Goal: Task Accomplishment & Management: Complete application form

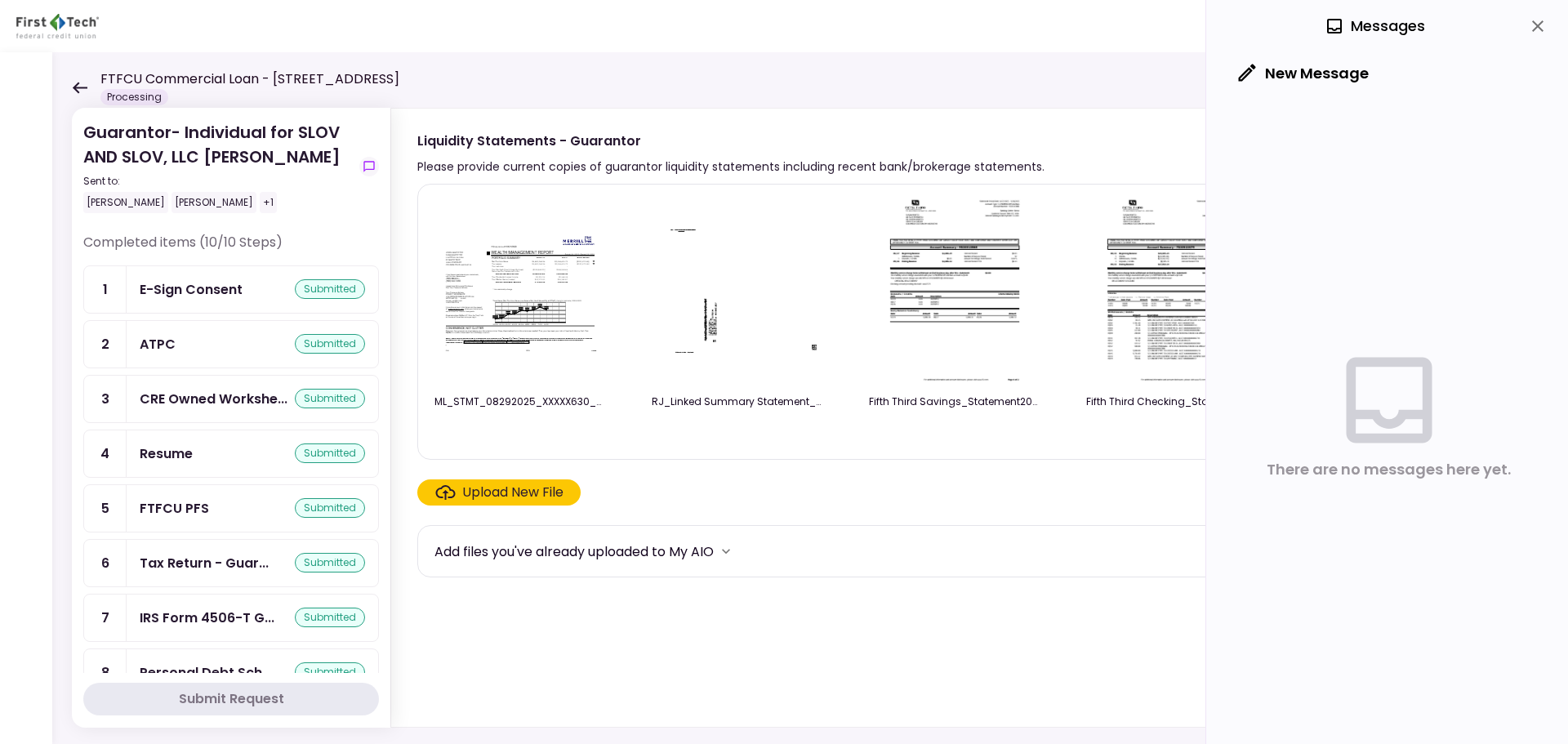
click at [87, 93] on div "FTFCU Commercial Loan - [STREET_ADDRESS] Processing" at bounding box center [235, 87] width 328 height 36
click at [79, 85] on icon at bounding box center [79, 87] width 16 height 12
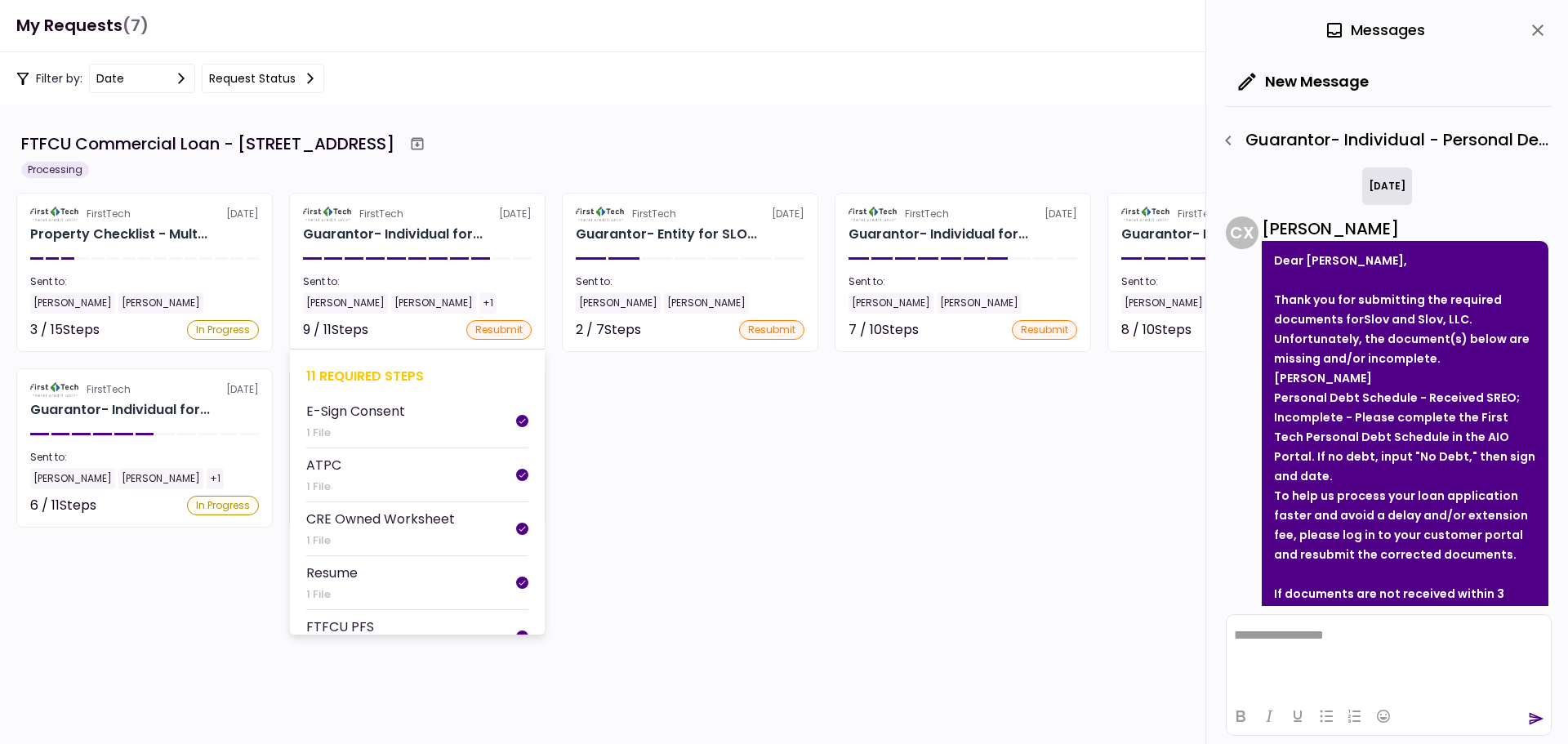
scroll to position [170, 0]
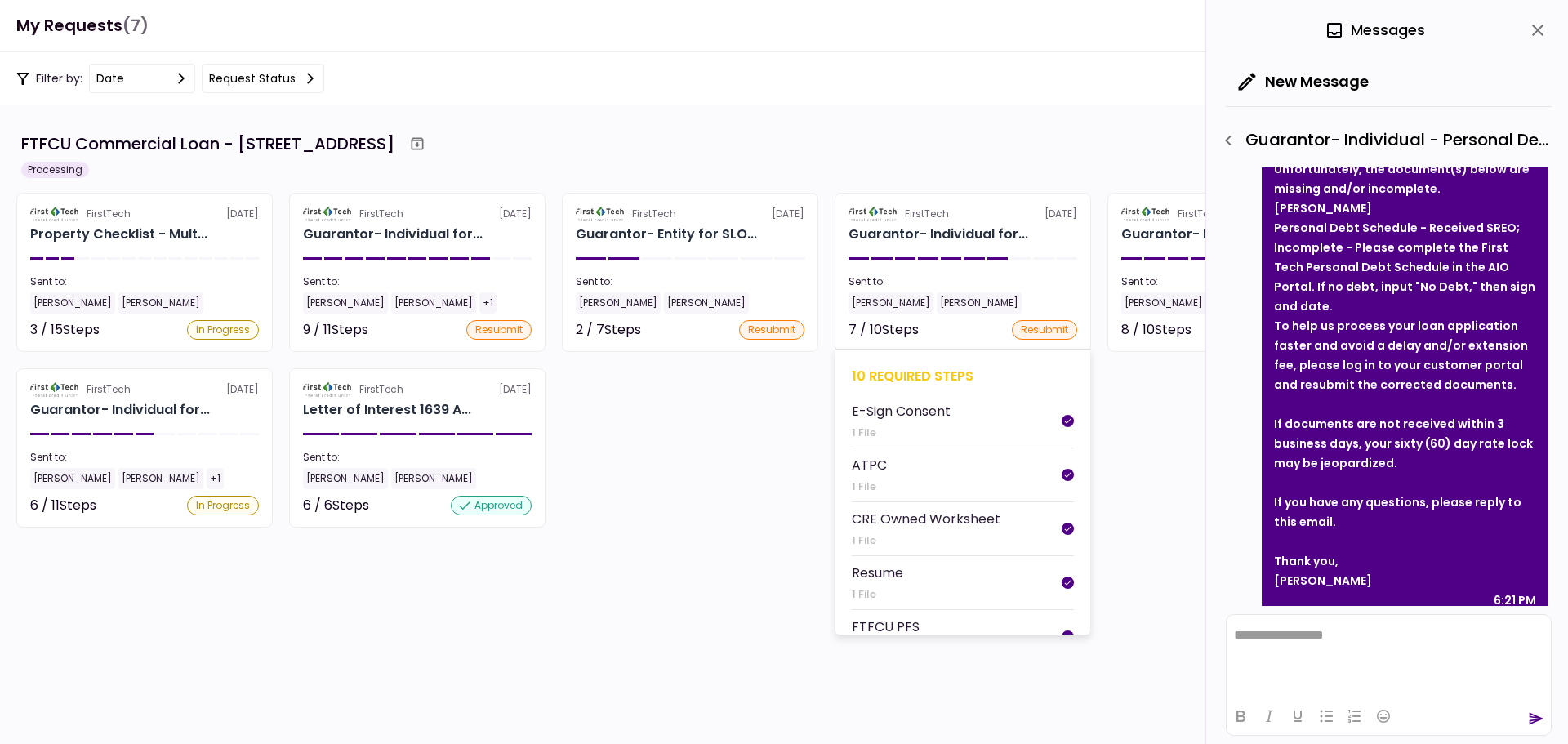
click at [885, 377] on div "10 required steps" at bounding box center [963, 376] width 223 height 20
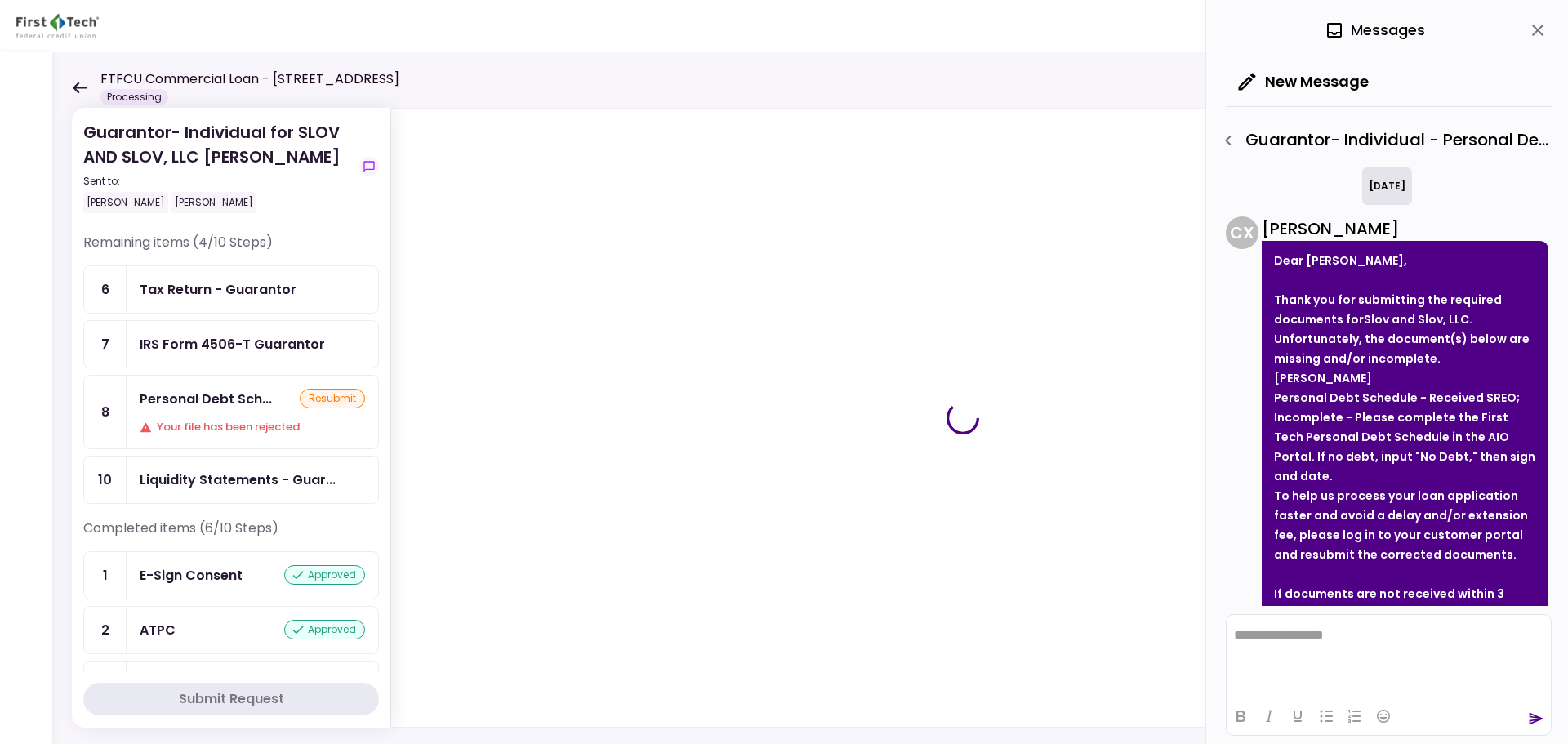
scroll to position [170, 0]
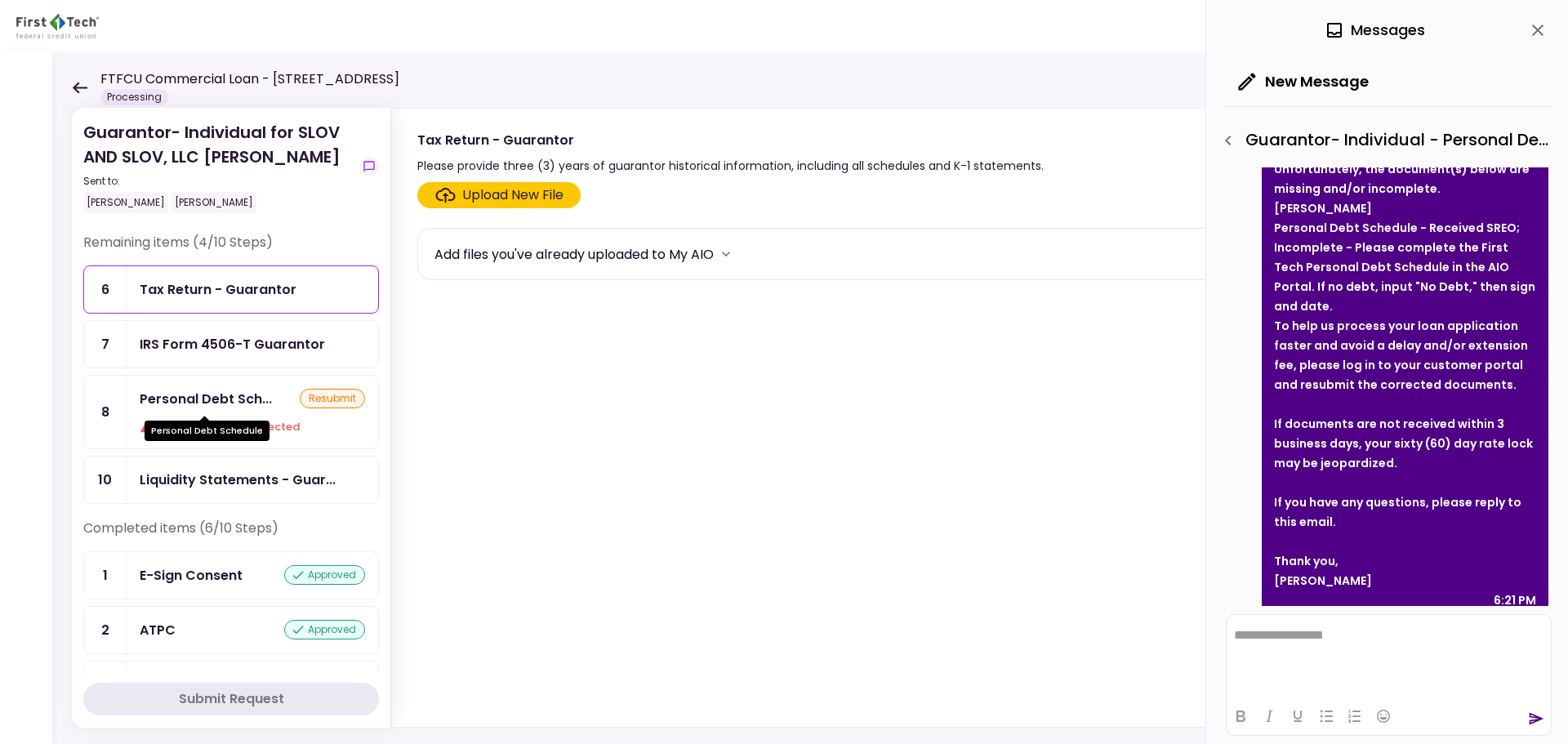
click at [212, 410] on div "Personal Debt Schedule" at bounding box center [207, 425] width 125 height 32
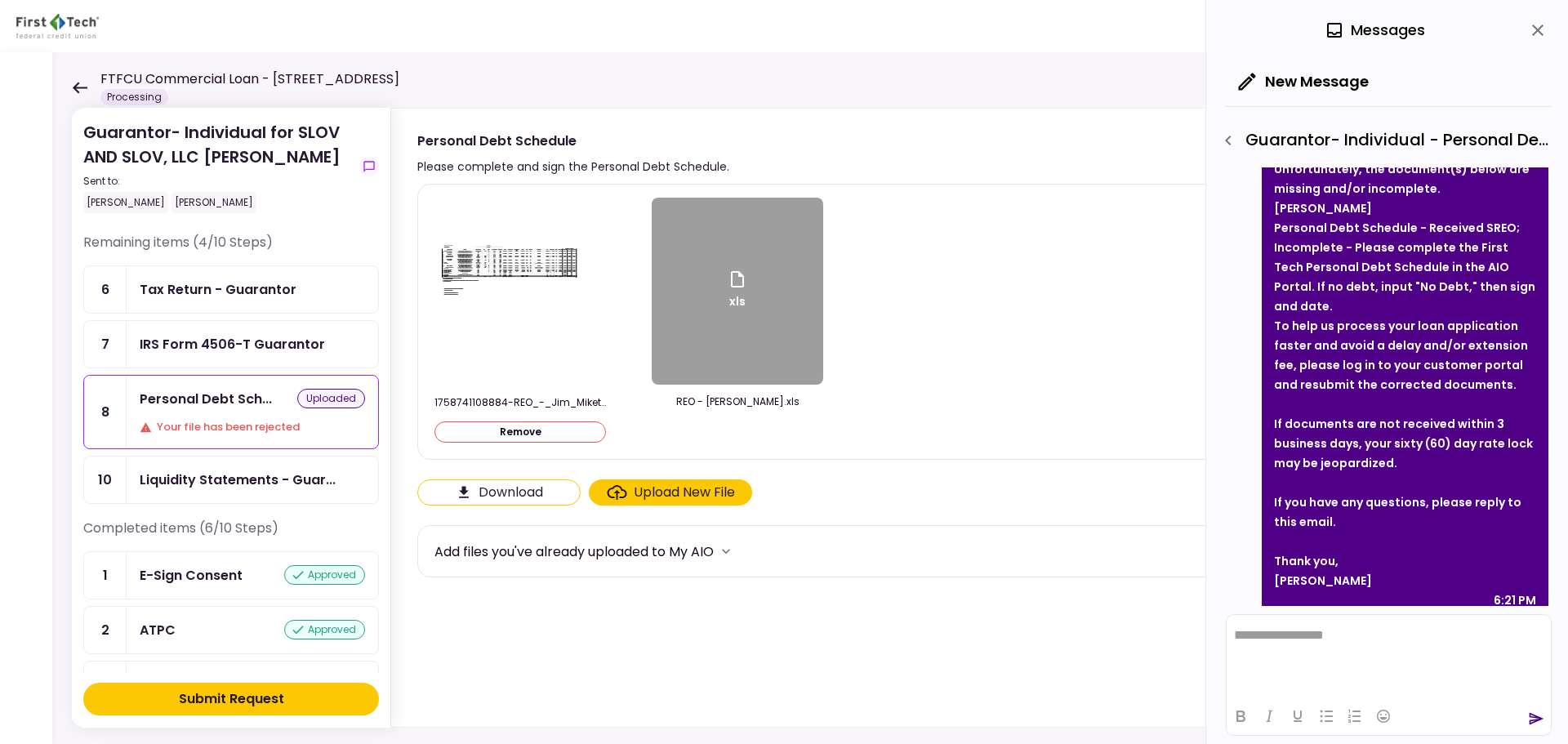
click at [230, 691] on div "Submit Request" at bounding box center [231, 699] width 105 height 19
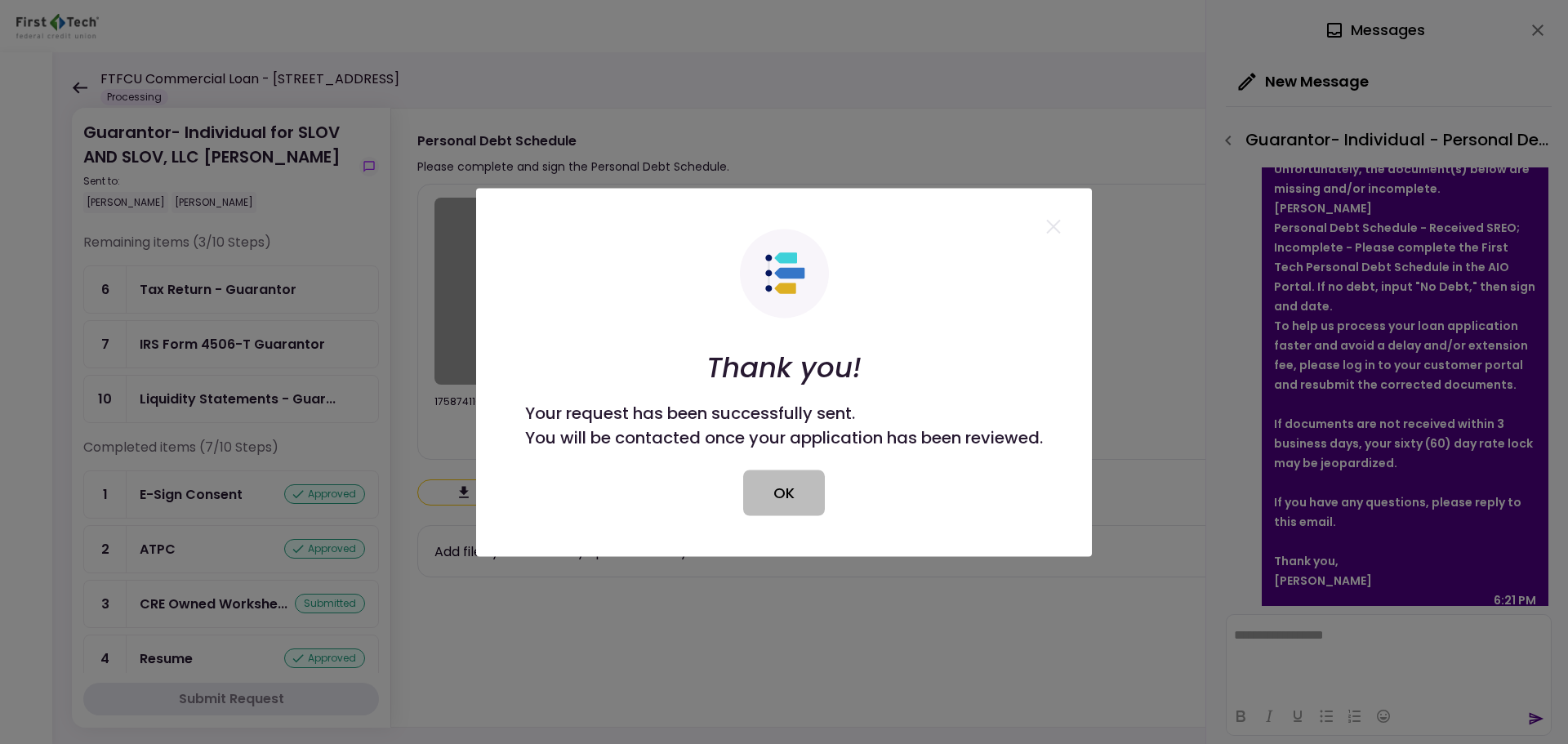
click at [801, 477] on button "OK" at bounding box center [783, 493] width 82 height 46
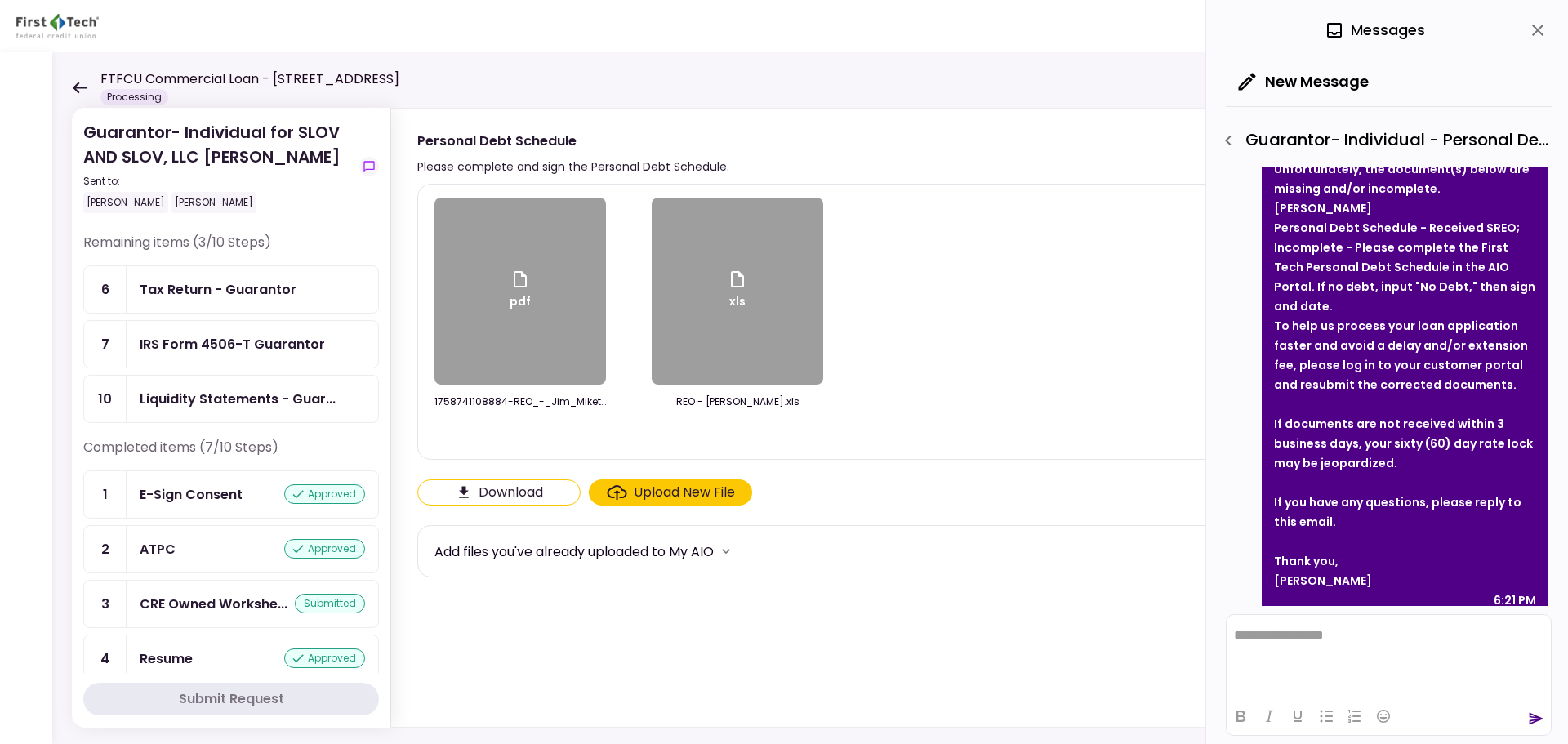
click at [84, 93] on icon at bounding box center [79, 87] width 16 height 12
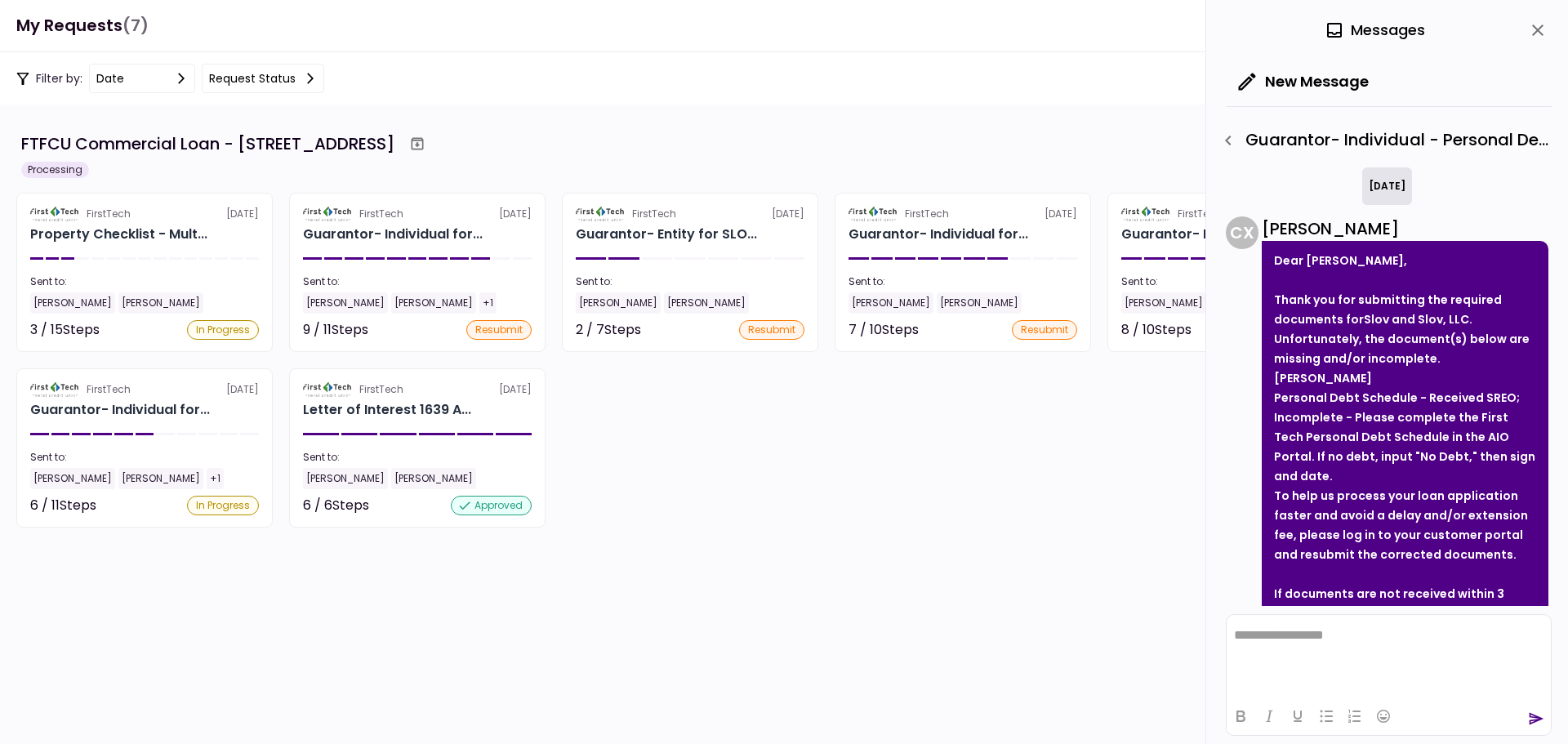
click at [1539, 27] on icon "close" at bounding box center [1537, 29] width 19 height 19
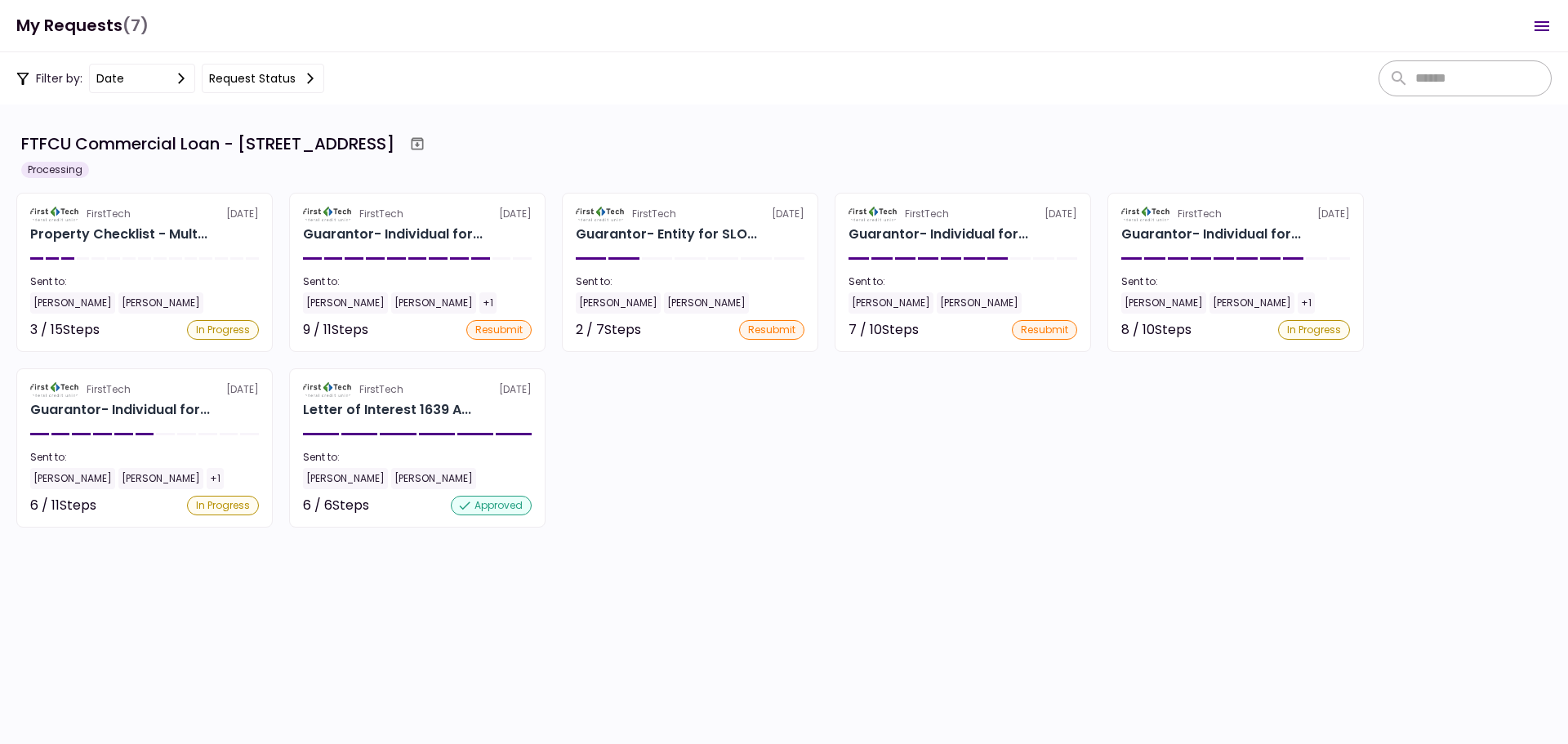
scroll to position [45, 0]
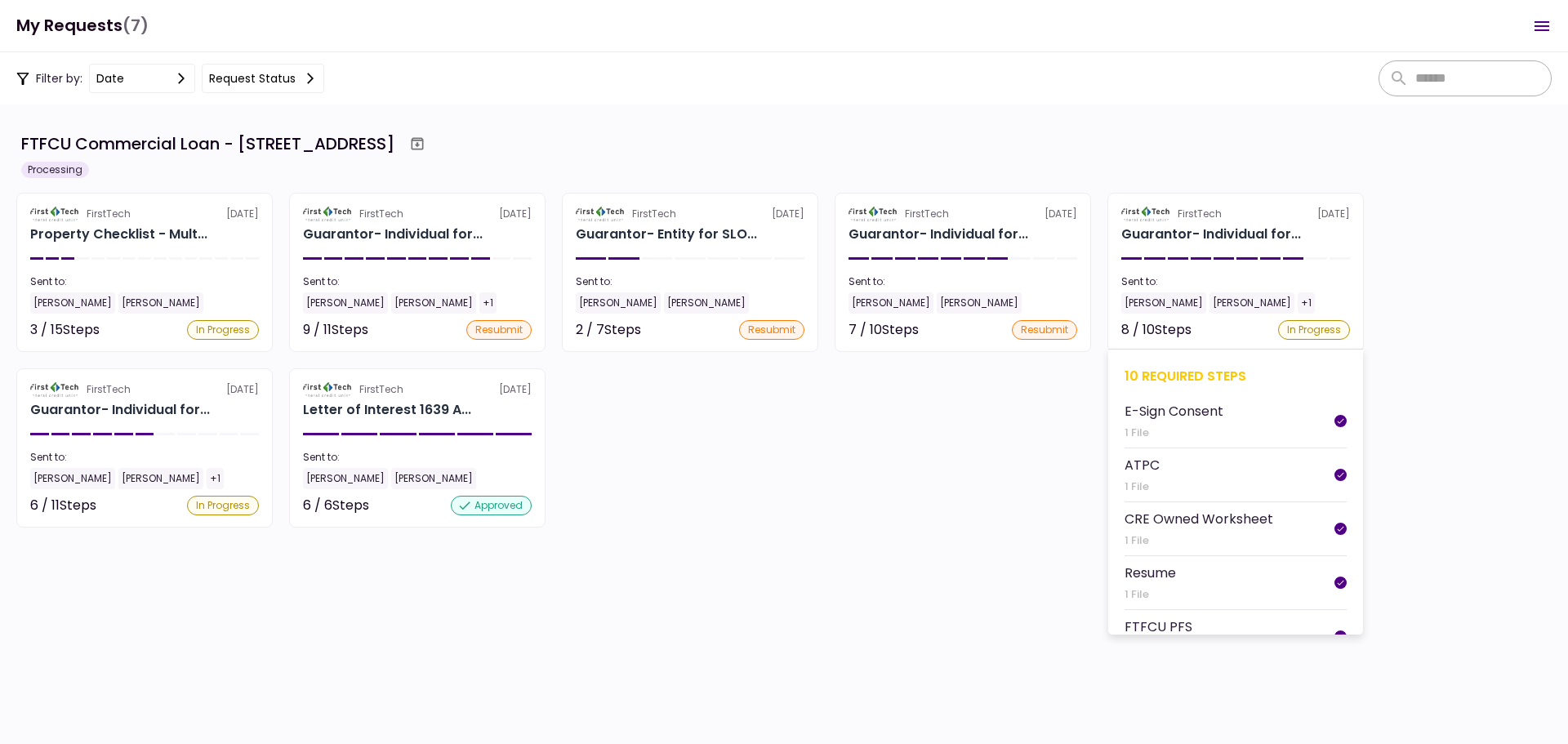
click at [1180, 373] on div "10 required steps" at bounding box center [1236, 376] width 223 height 20
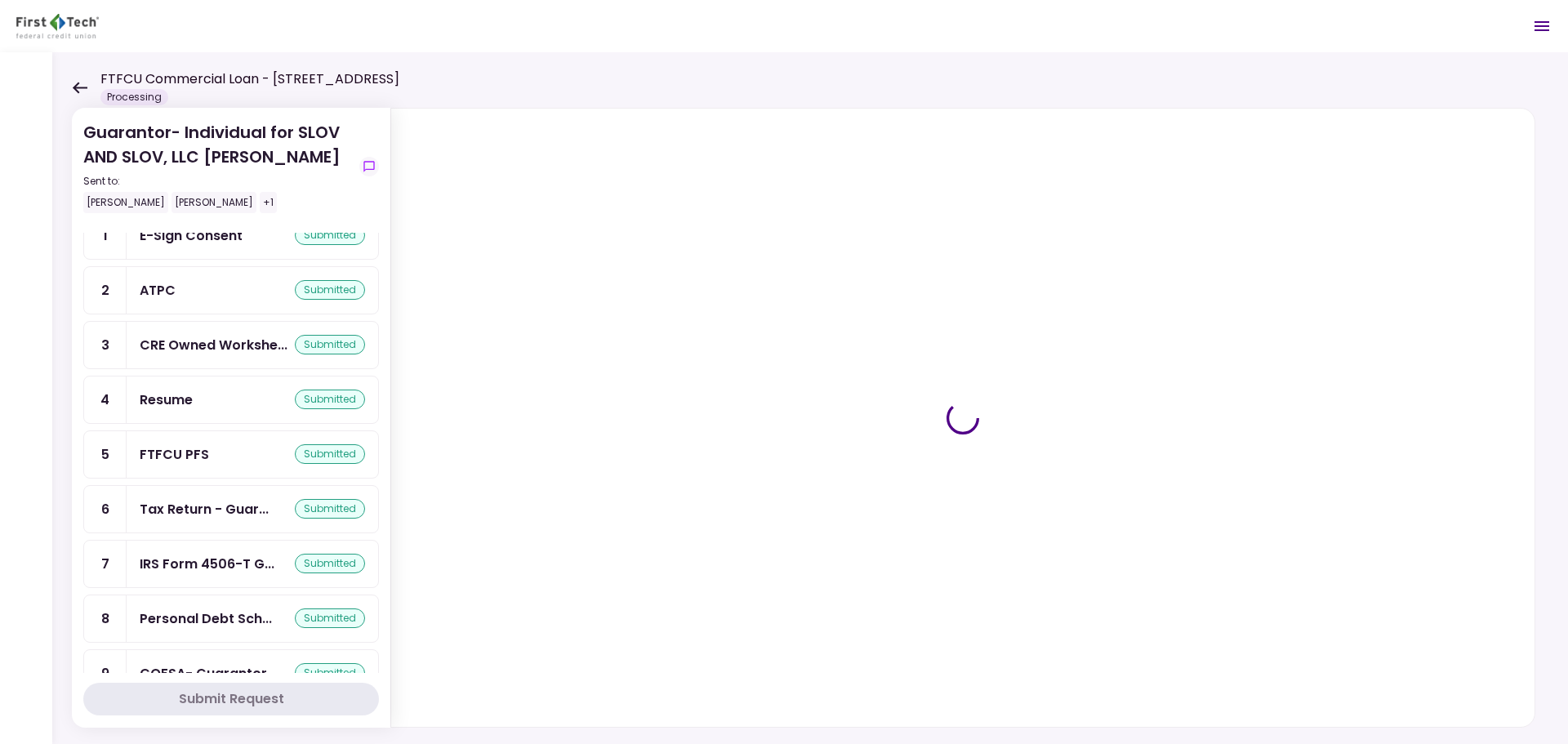
scroll to position [148, 0]
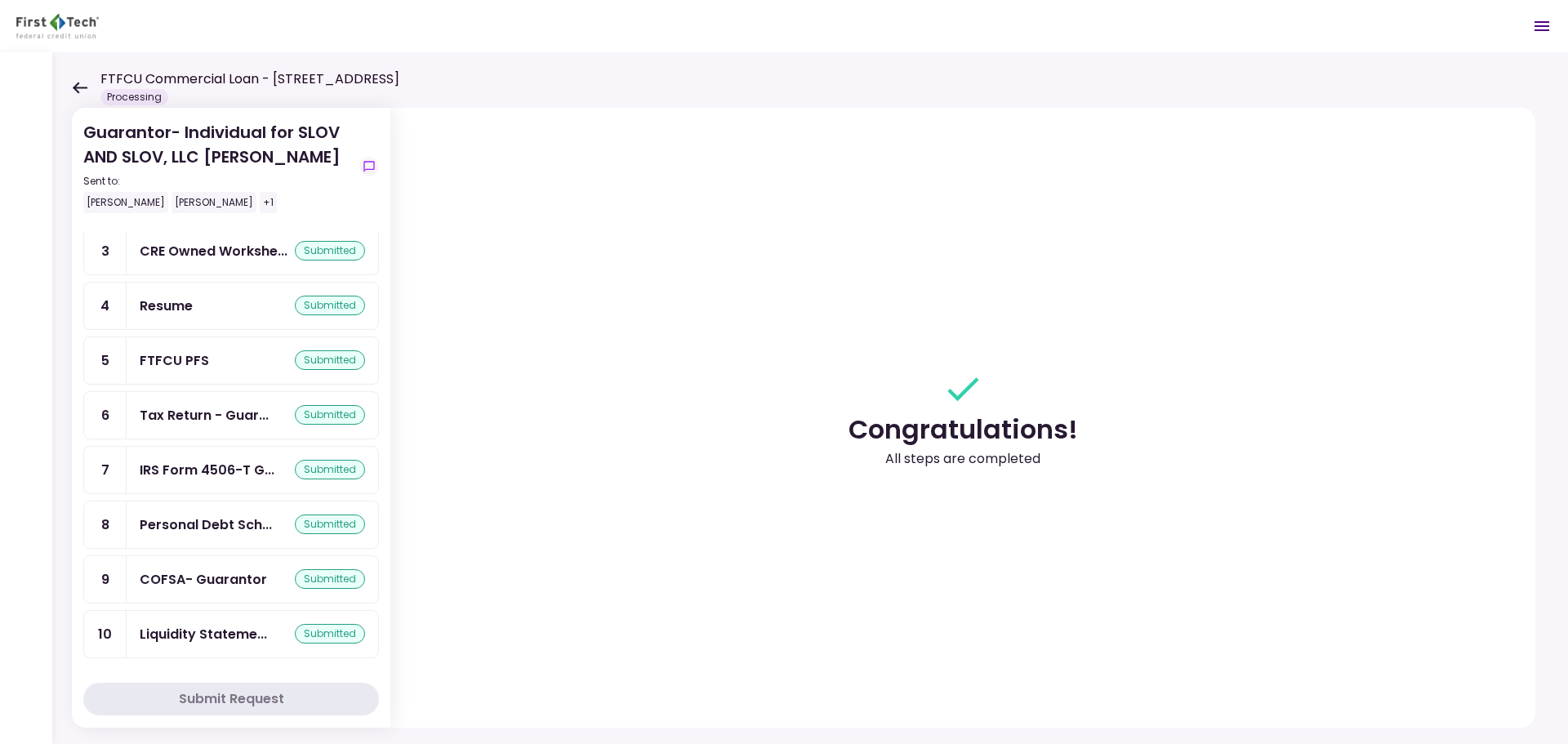
click at [82, 92] on icon at bounding box center [79, 87] width 16 height 12
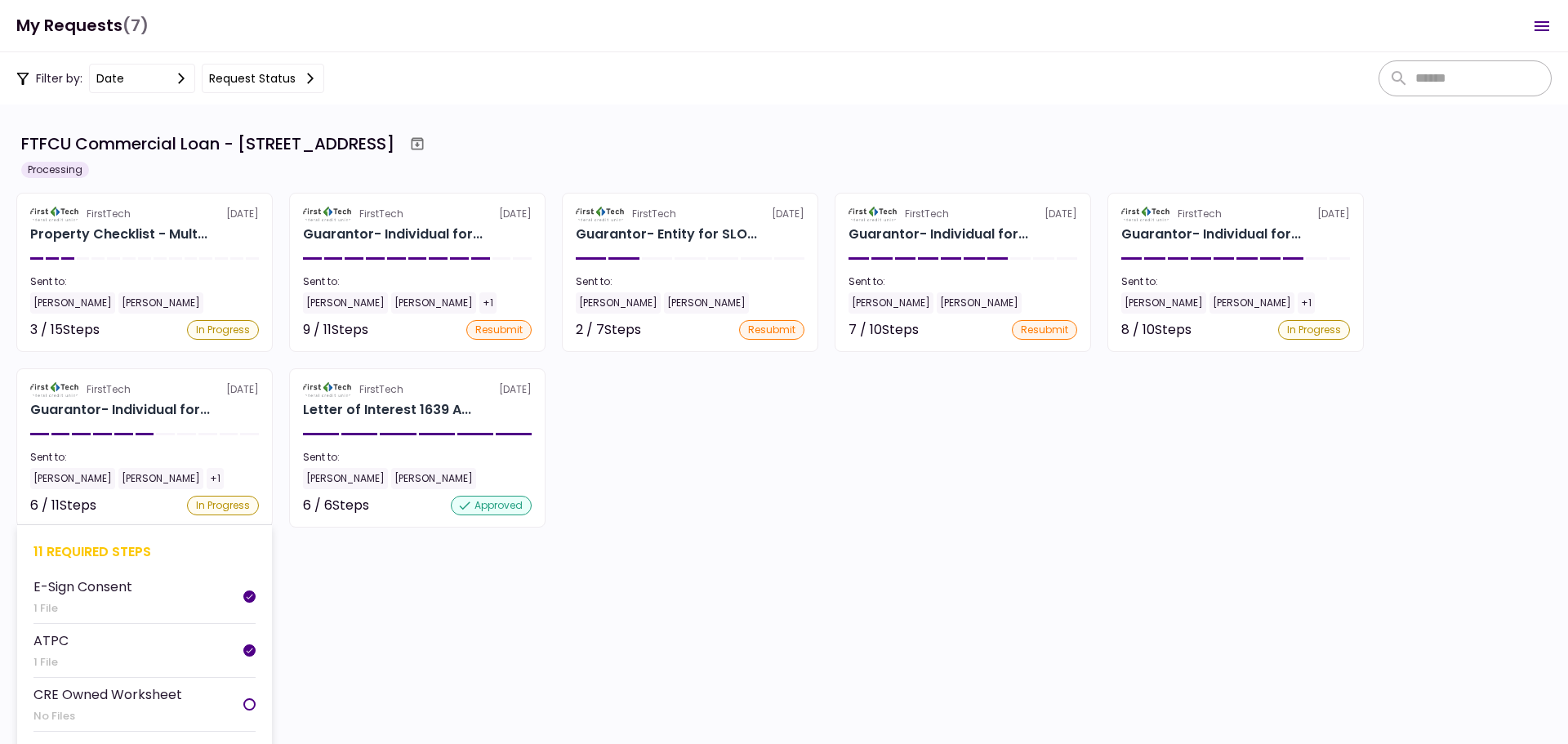
click at [85, 546] on div "11 required steps" at bounding box center [145, 552] width 223 height 20
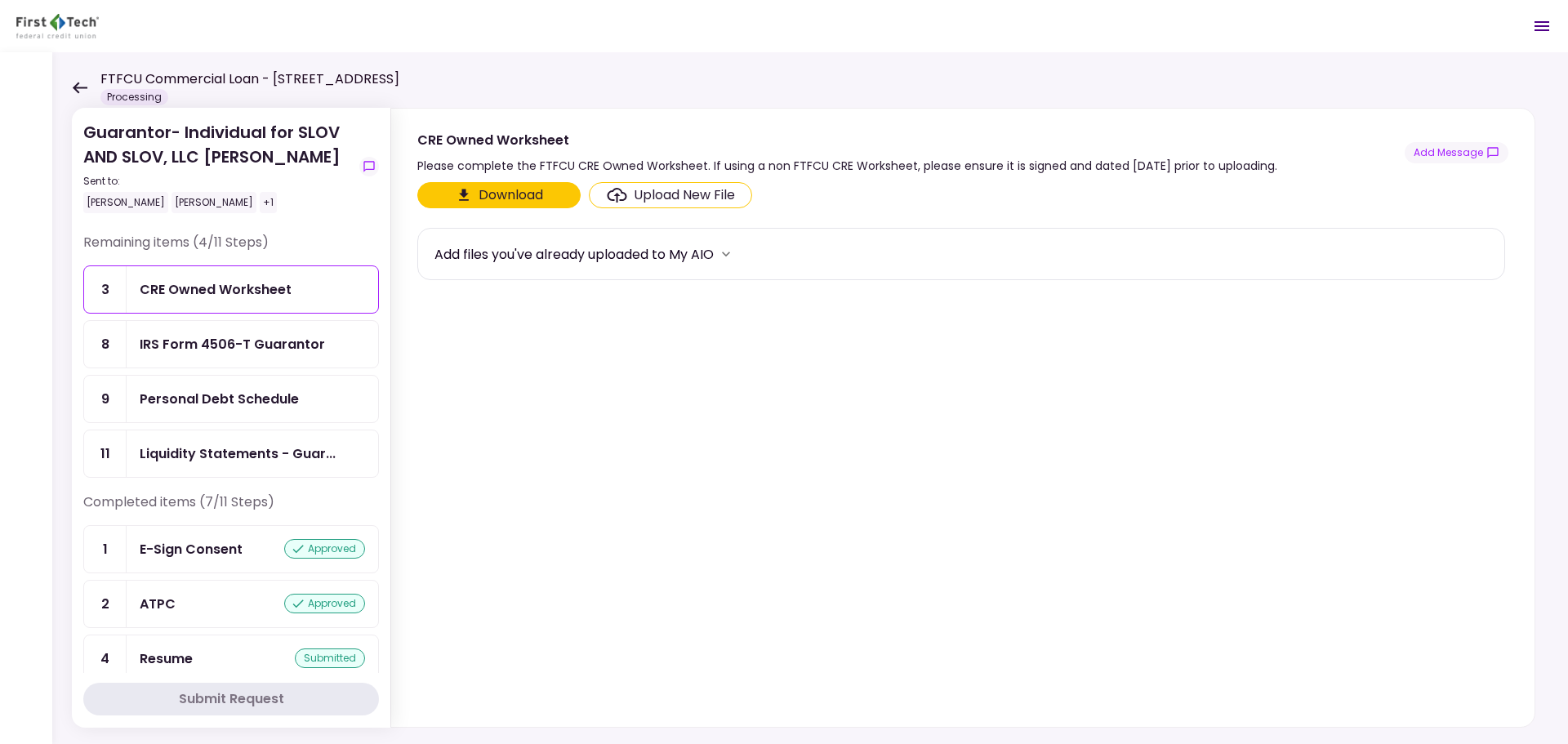
click at [296, 297] on div "CRE Owned Worksheet" at bounding box center [252, 290] width 225 height 20
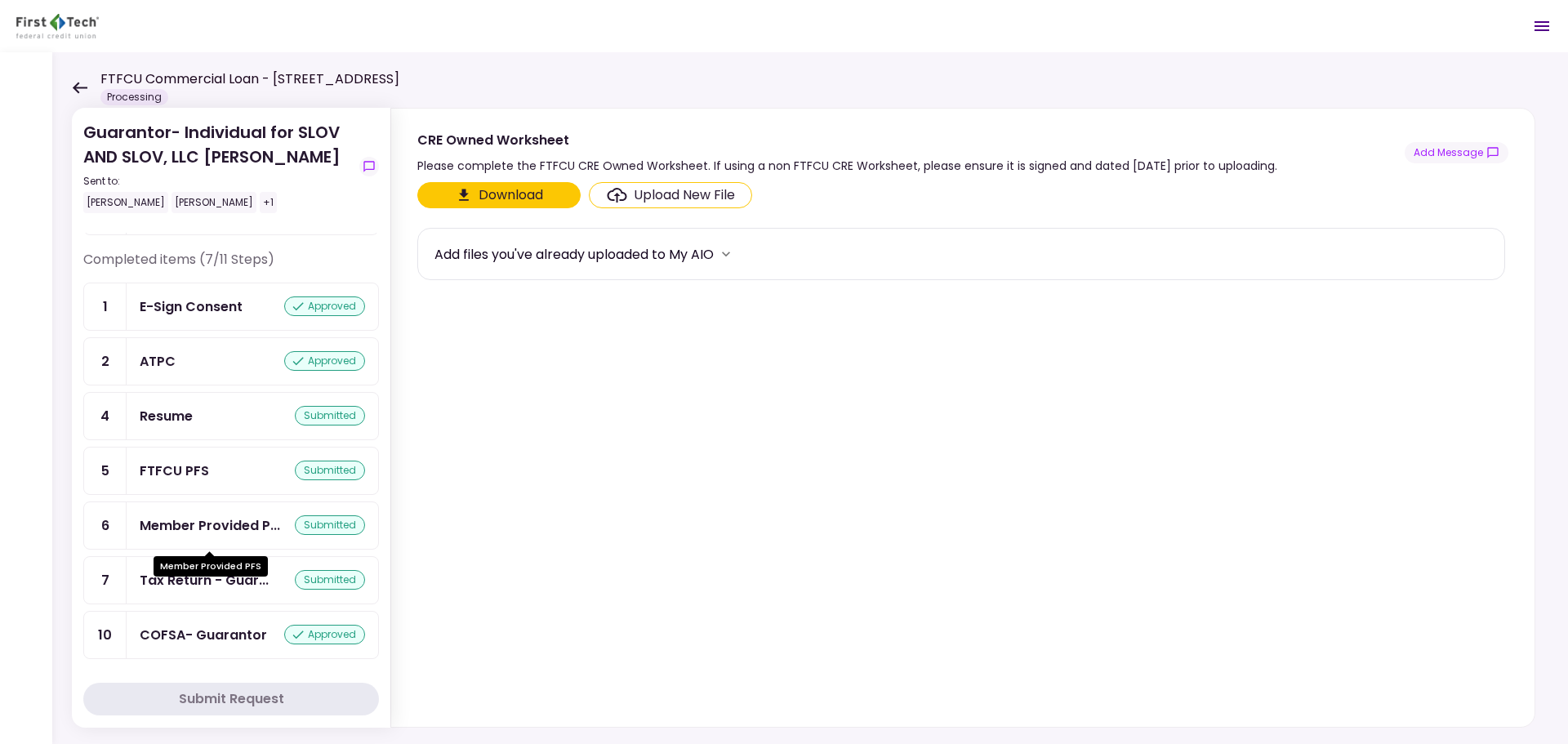
scroll to position [244, 0]
click at [71, 93] on icon at bounding box center [79, 87] width 16 height 12
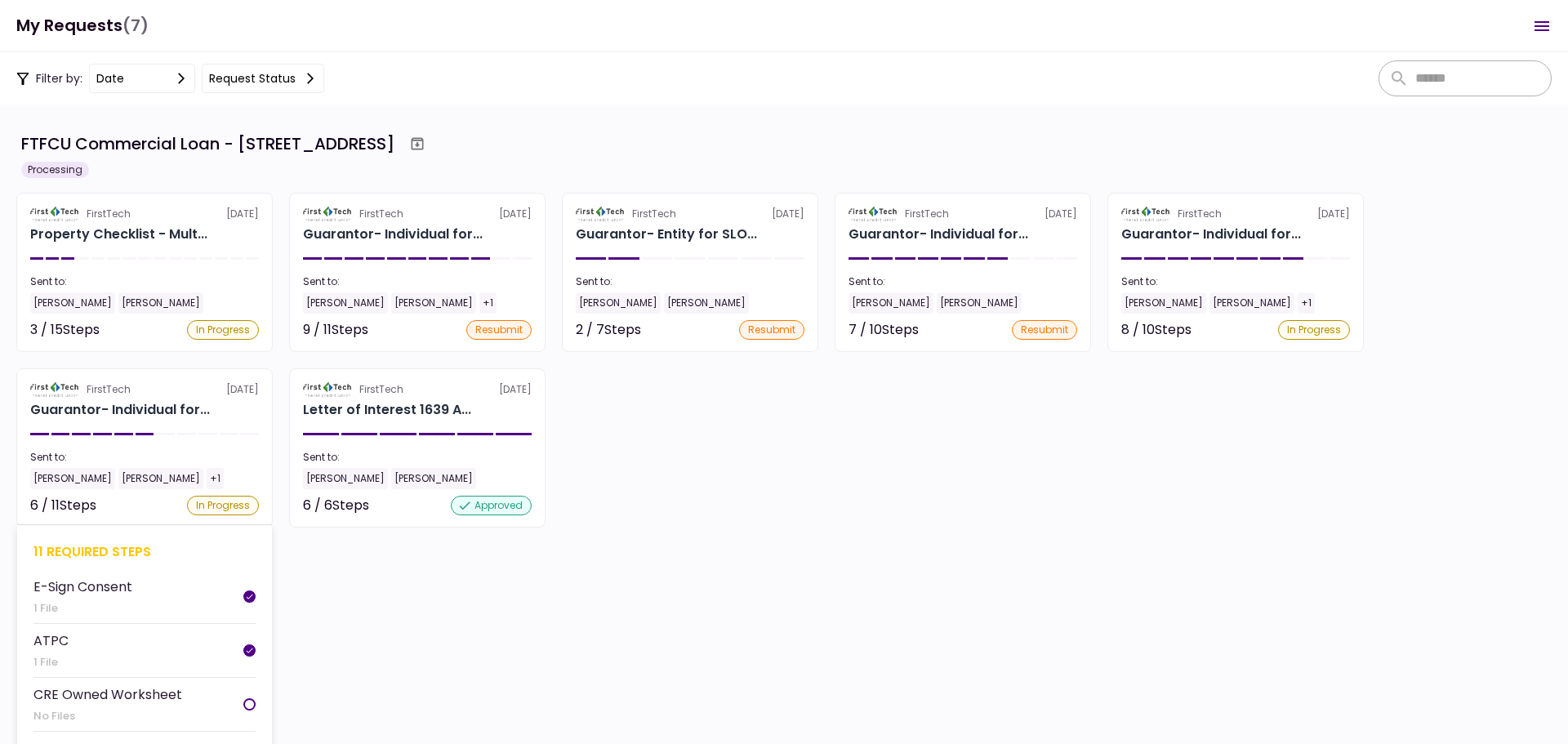
click at [94, 550] on div "11 required steps" at bounding box center [145, 552] width 223 height 20
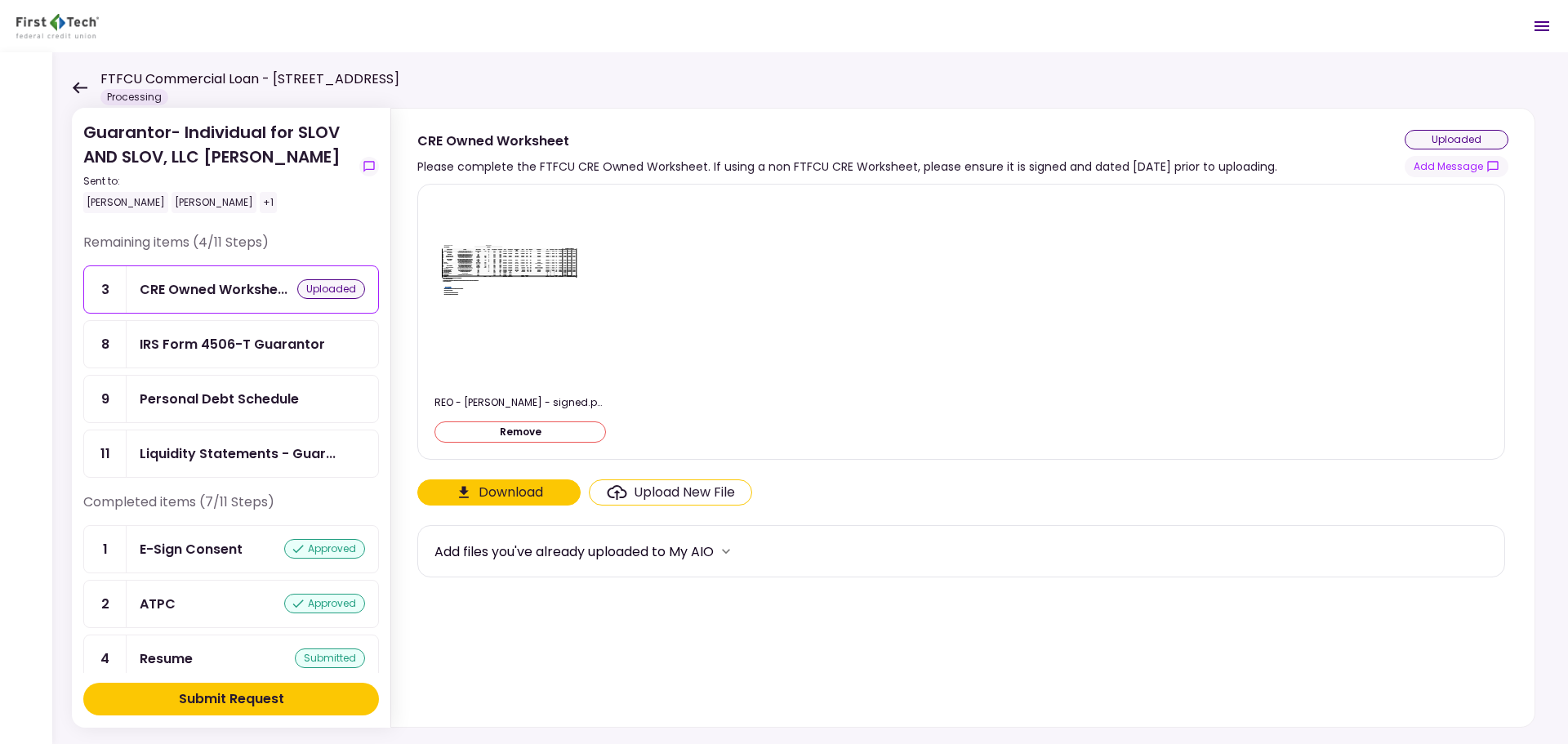
click at [244, 406] on div "Personal Debt Schedule" at bounding box center [219, 399] width 159 height 20
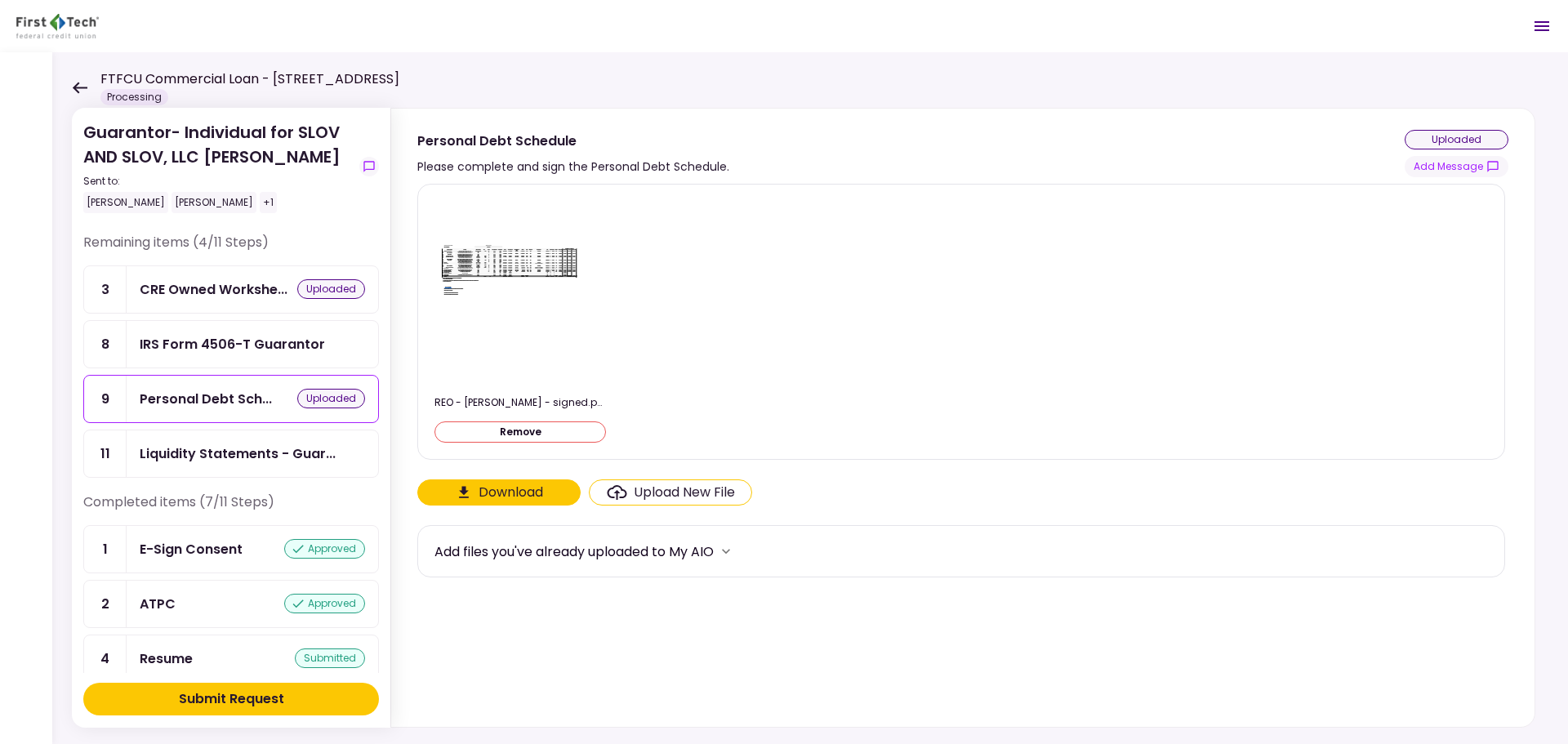
click at [198, 692] on div "Submit Request" at bounding box center [231, 699] width 105 height 19
